Goal: Transaction & Acquisition: Purchase product/service

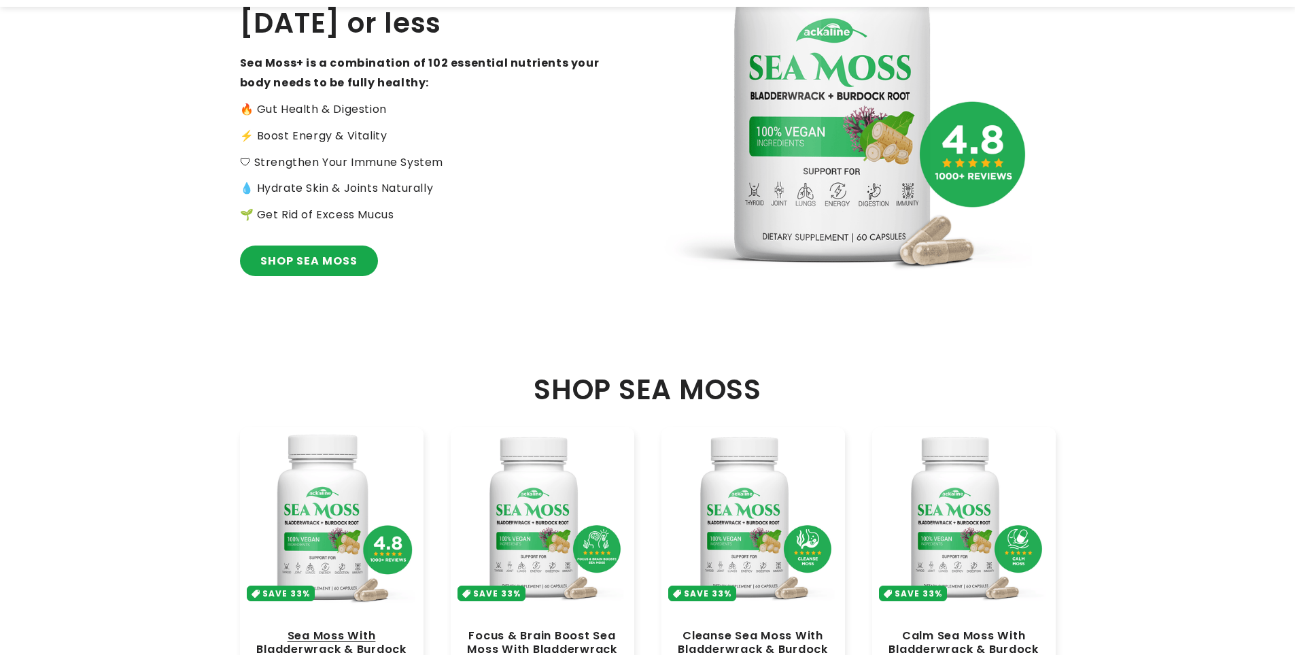
scroll to position [408, 0]
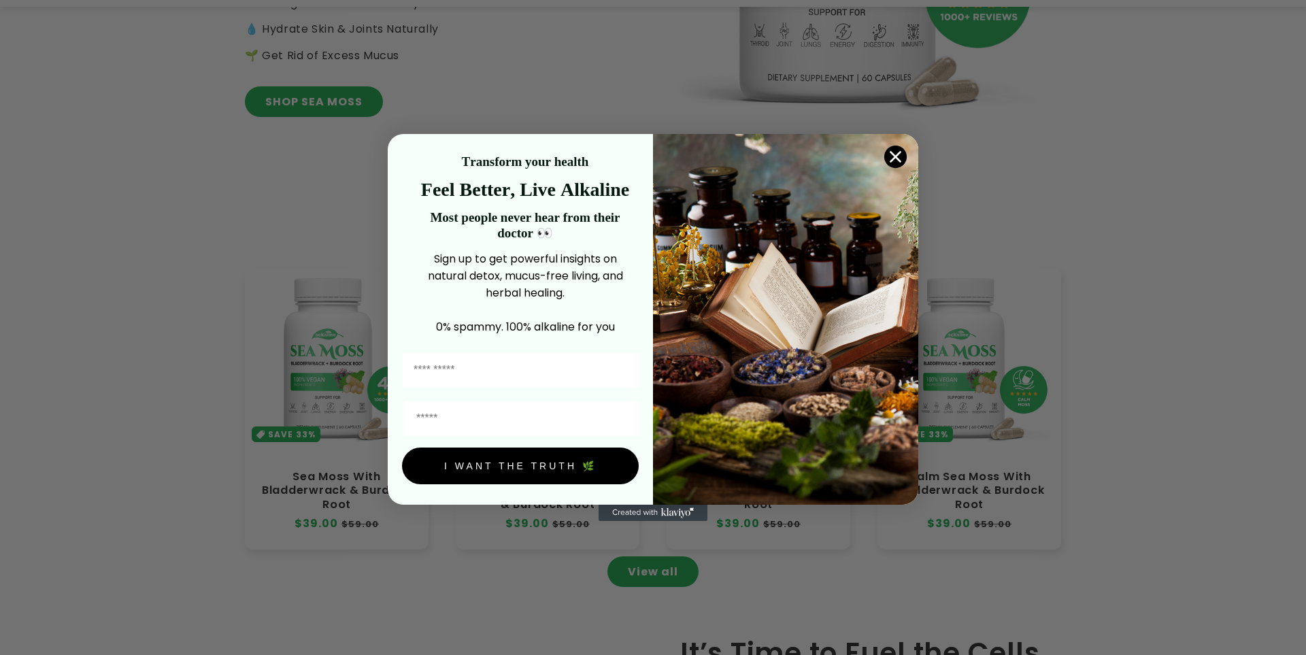
click at [890, 156] on circle "Close dialog" at bounding box center [895, 157] width 22 height 22
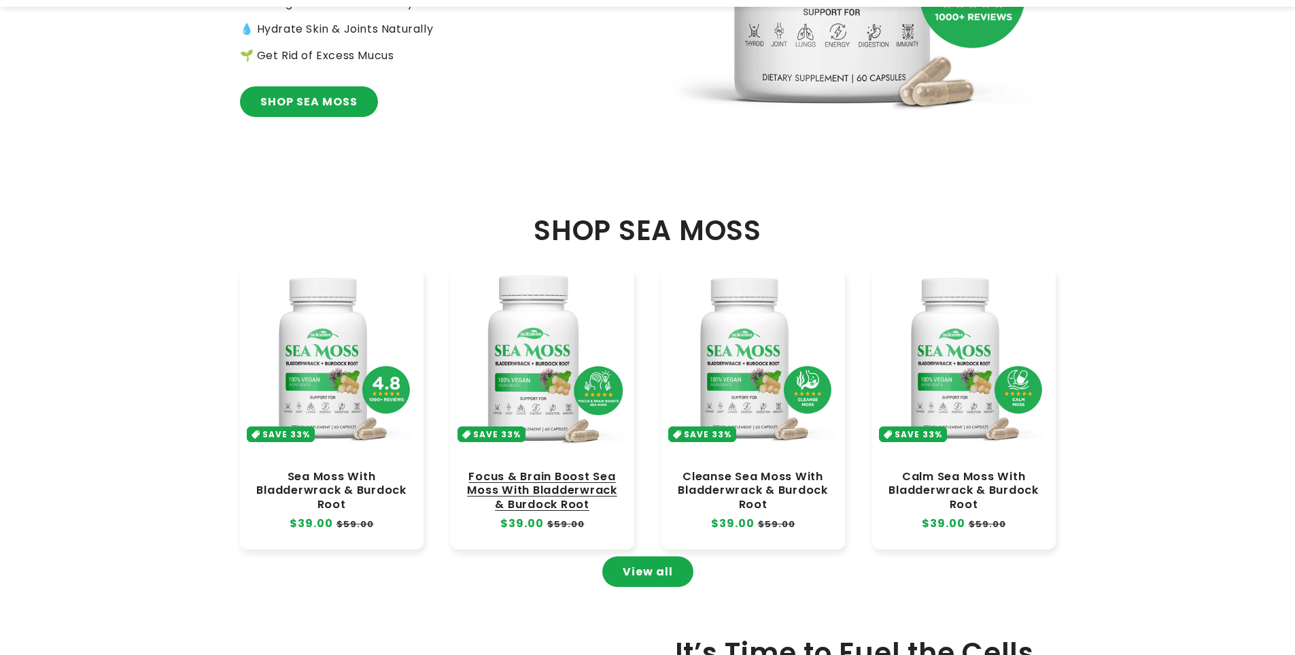
click at [488, 470] on link "Focus & Brain Boost Sea Moss With Bladderwrack & Burdock Root" at bounding box center [542, 490] width 156 height 41
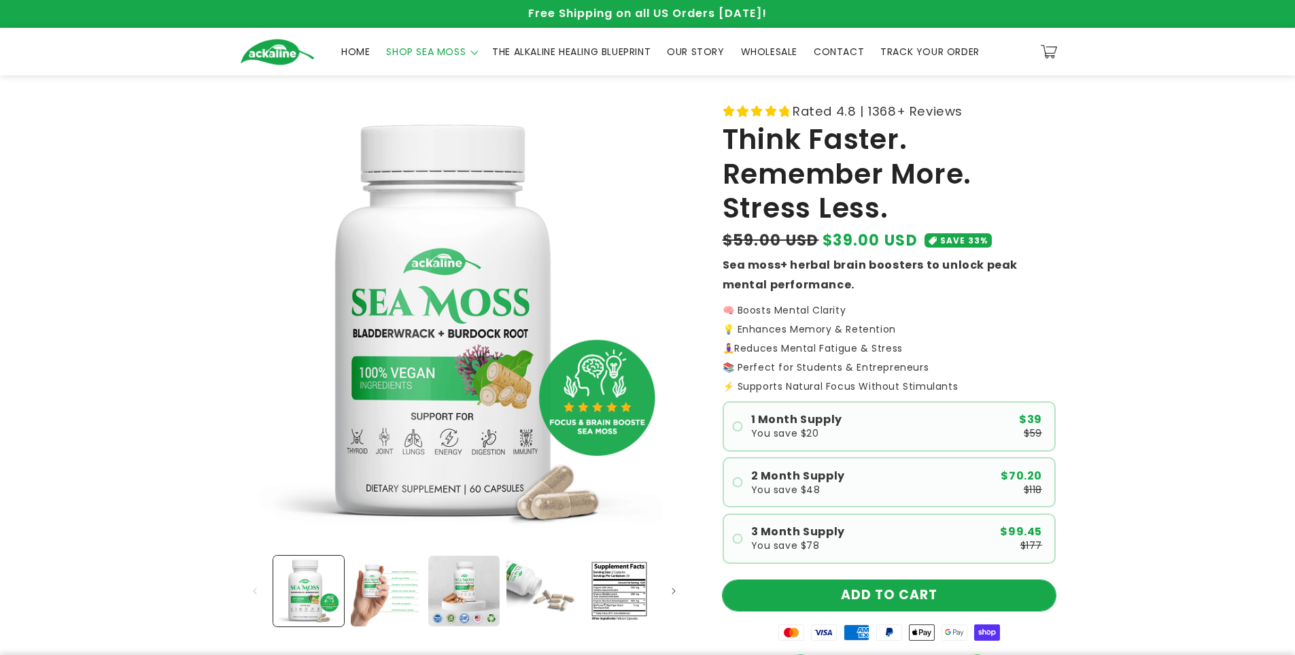
click at [881, 606] on button "ADD TO CART" at bounding box center [889, 595] width 333 height 31
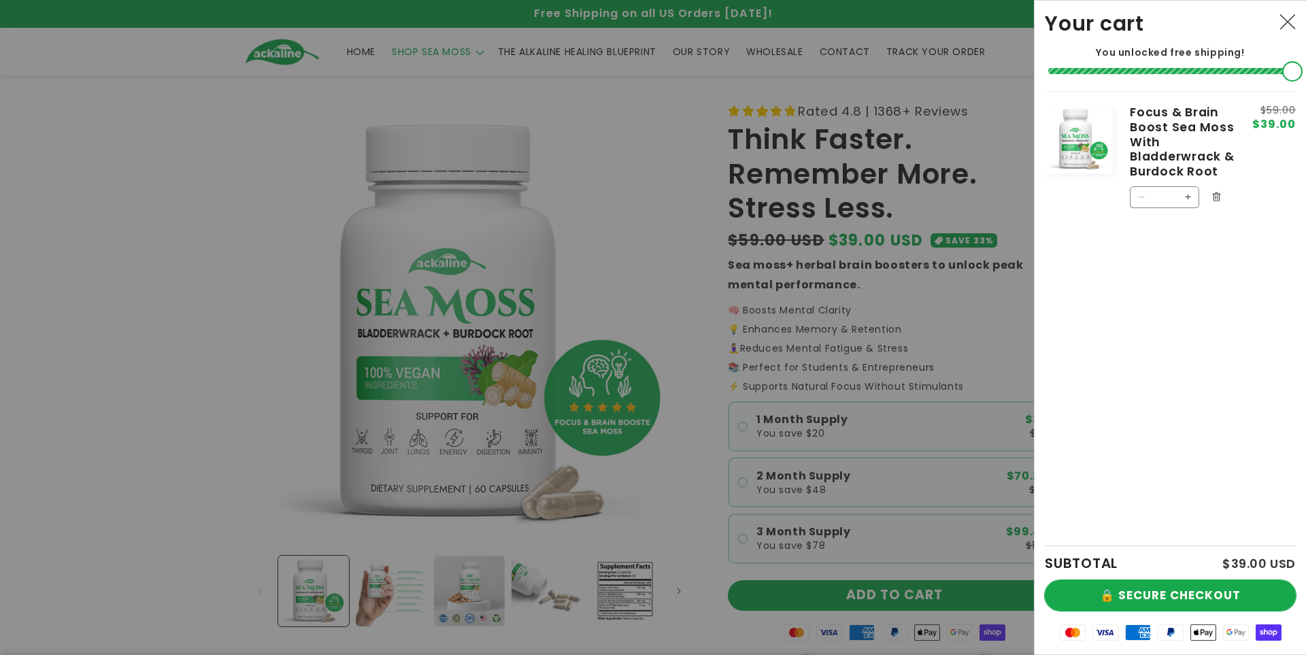
click at [1135, 592] on button "🔒 SECURE CHECKOUT" at bounding box center [1169, 595] width 251 height 31
